Goal: Transaction & Acquisition: Purchase product/service

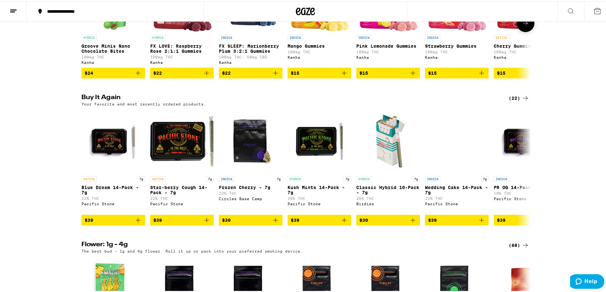
scroll to position [534, 0]
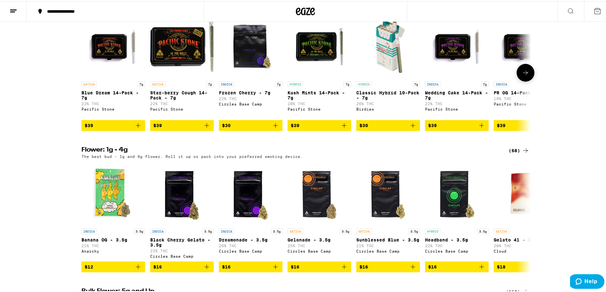
click at [203, 128] on icon "Add to bag" at bounding box center [207, 125] width 8 height 8
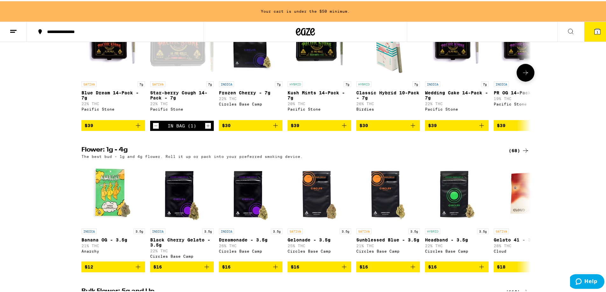
click at [207, 129] on icon "Increment" at bounding box center [208, 125] width 6 height 8
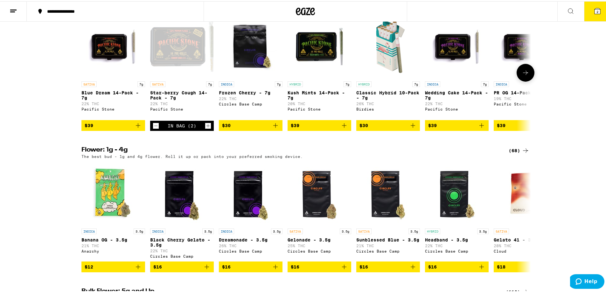
click at [207, 129] on icon "Increment" at bounding box center [208, 125] width 6 height 8
click at [593, 14] on button "3" at bounding box center [597, 10] width 27 height 20
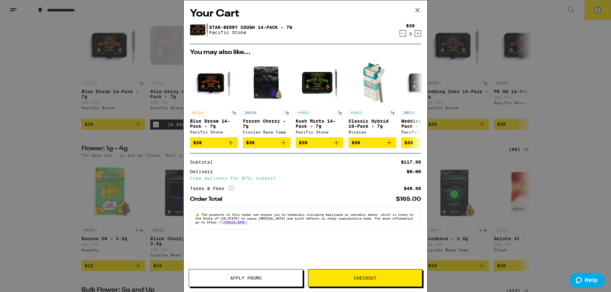
click at [349, 280] on span "Checkout" at bounding box center [365, 278] width 114 height 4
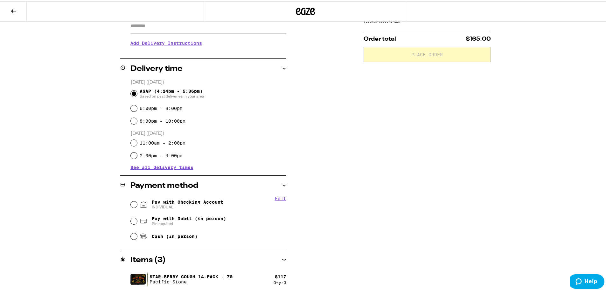
scroll to position [120, 0]
click at [186, 199] on span "Pay with Checking Account INDIVIDUAL" at bounding box center [188, 203] width 72 height 10
click at [137, 200] on input "Pay with Checking Account INDIVIDUAL" at bounding box center [134, 203] width 6 height 6
radio input "true"
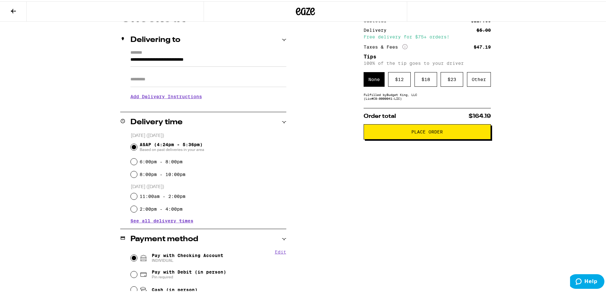
scroll to position [0, 0]
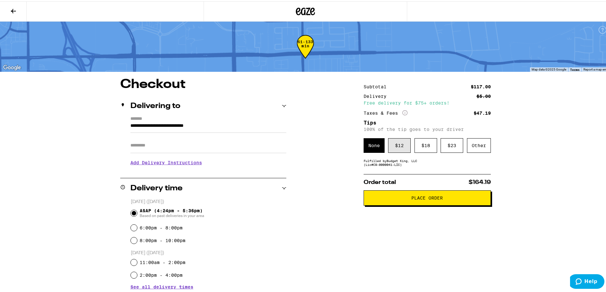
click at [401, 149] on div "$ 12" at bounding box center [399, 144] width 23 height 15
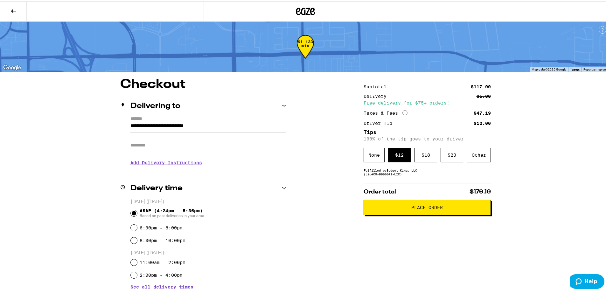
click at [441, 212] on button "Place Order" at bounding box center [427, 206] width 127 height 15
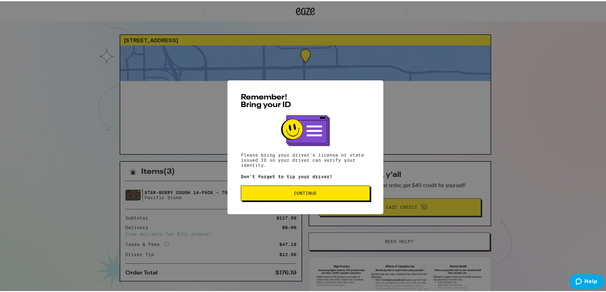
click at [332, 188] on button "Continue" at bounding box center [305, 192] width 129 height 15
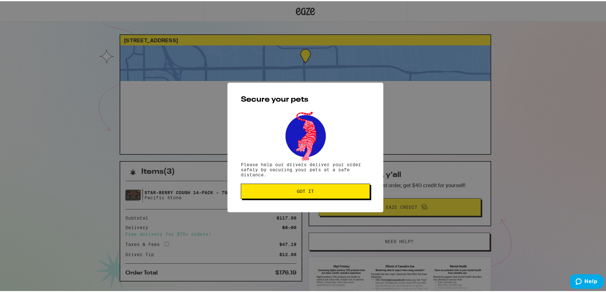
click at [332, 187] on button "Got it" at bounding box center [305, 190] width 129 height 15
